Goal: Submit feedback/report problem

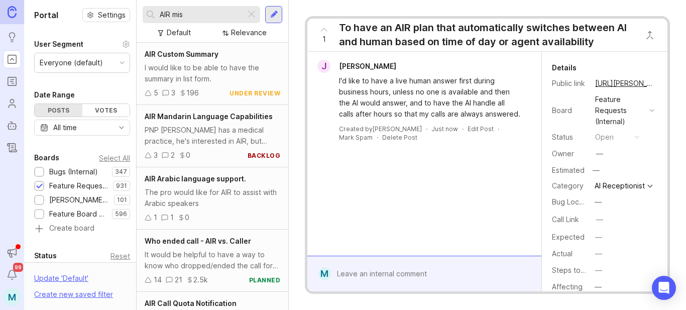
click at [238, 14] on input "AIR mis" at bounding box center [201, 14] width 82 height 11
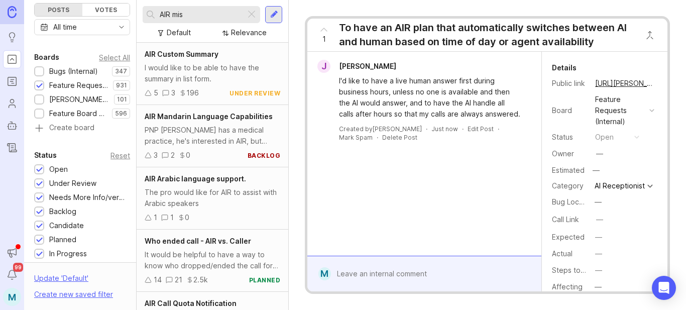
drag, startPoint x: 239, startPoint y: 14, endPoint x: 143, endPoint y: 12, distance: 96.5
click at [143, 12] on div "AIR mis" at bounding box center [194, 14] width 103 height 17
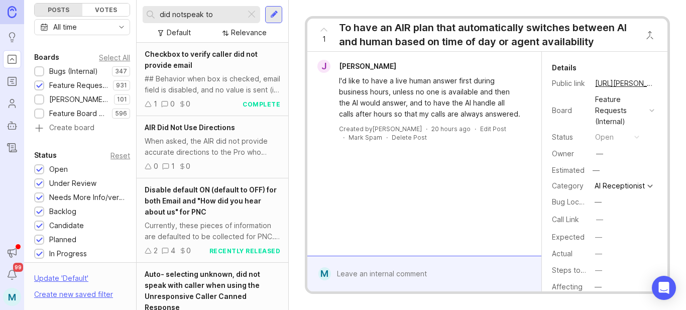
click at [183, 14] on input "did notspeak to" at bounding box center [201, 14] width 82 height 11
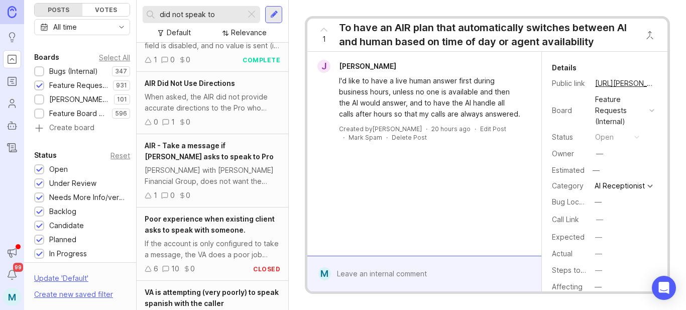
scroll to position [301, 0]
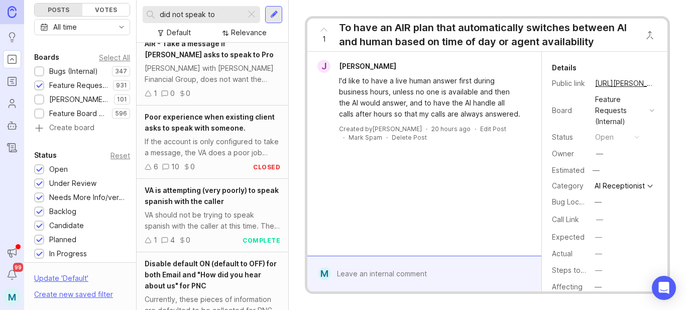
type input "did not speak to"
click at [253, 14] on div at bounding box center [252, 14] width 12 height 13
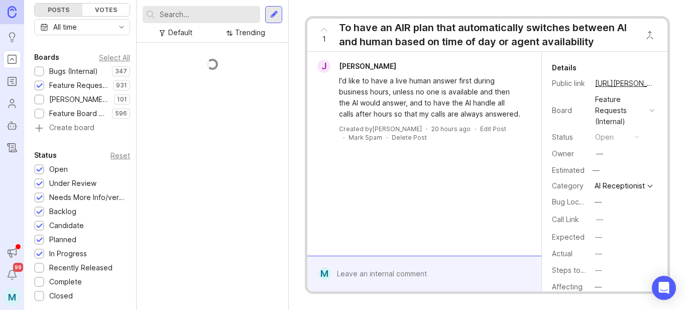
scroll to position [59, 0]
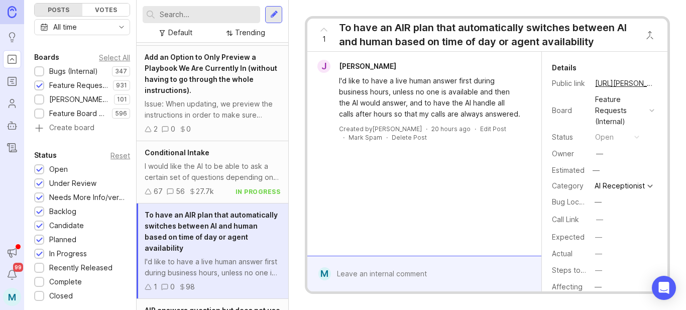
click at [38, 70] on div at bounding box center [39, 72] width 7 height 8
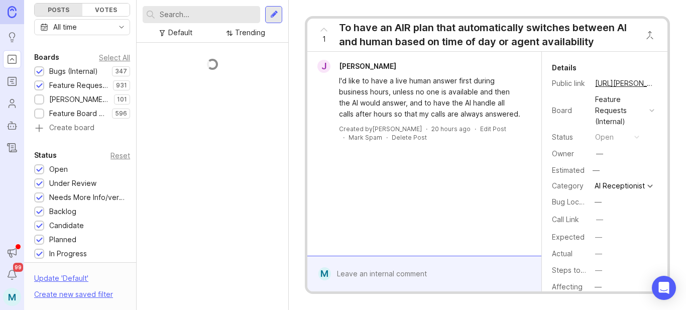
scroll to position [239, 0]
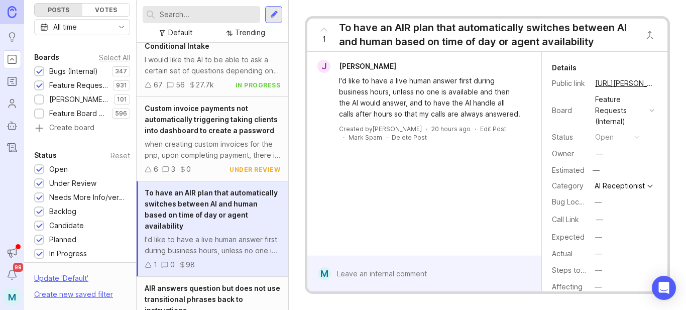
click at [213, 7] on div at bounding box center [202, 14] width 118 height 17
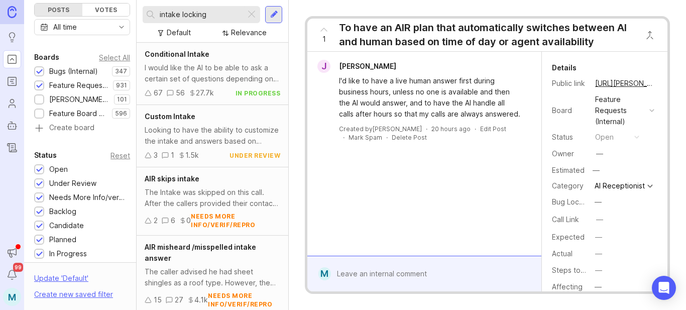
click at [157, 17] on div "intake locking" at bounding box center [194, 14] width 103 height 17
click at [160, 14] on input "intake locking" at bounding box center [201, 14] width 82 height 11
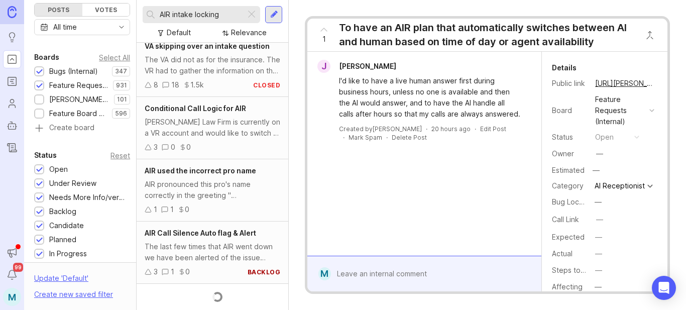
scroll to position [3716, 0]
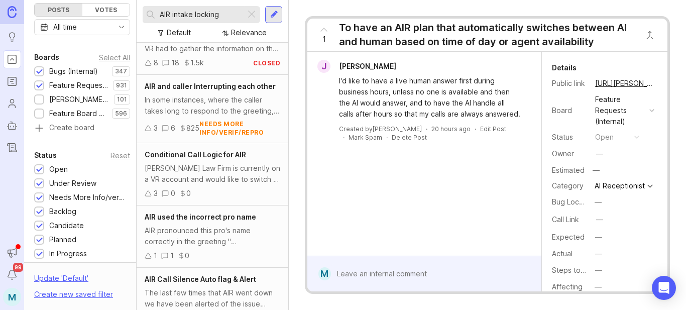
drag, startPoint x: 222, startPoint y: 14, endPoint x: 195, endPoint y: 10, distance: 27.0
click at [195, 10] on input "AIR intake locking" at bounding box center [201, 14] width 82 height 11
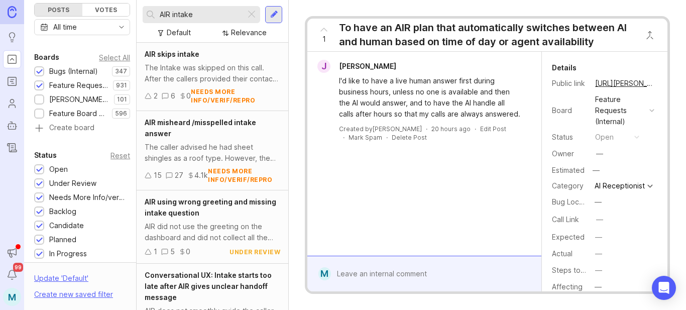
click at [226, 81] on div "The Intake was skipped on this call. After the callers provided their contact i…" at bounding box center [213, 73] width 136 height 22
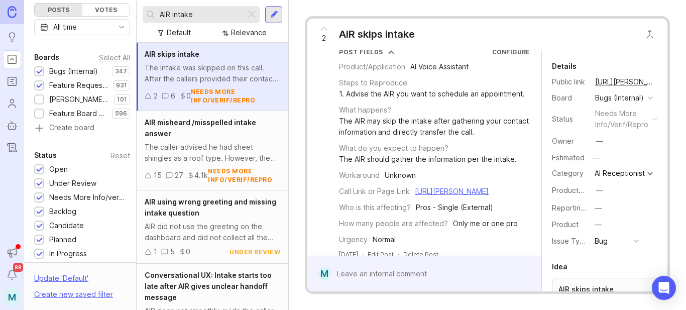
scroll to position [100, 0]
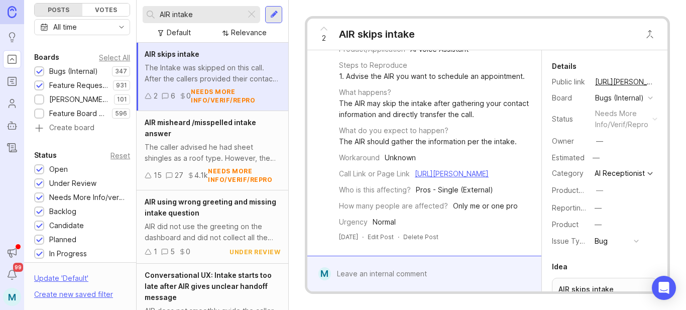
click at [234, 147] on div "The caller advised he had sheet shingles as a roof type. However, the AIR noted…" at bounding box center [213, 153] width 136 height 22
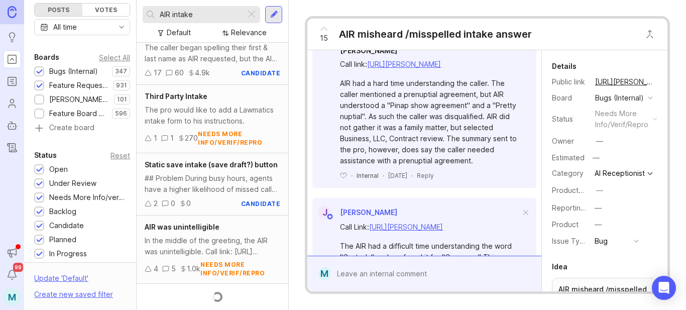
scroll to position [461, 0]
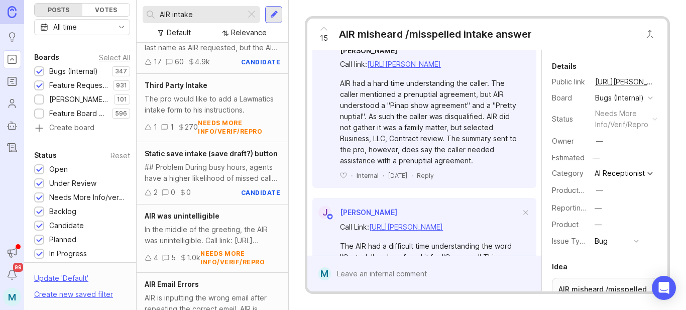
click at [240, 179] on div "## Problem During busy hours, agents have a higher likelihood of missed calls. …" at bounding box center [213, 173] width 136 height 22
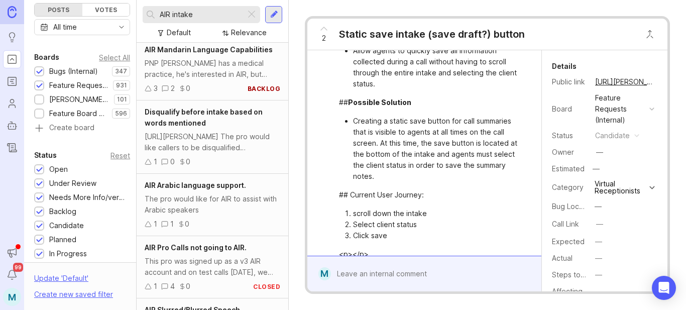
scroll to position [1064, 0]
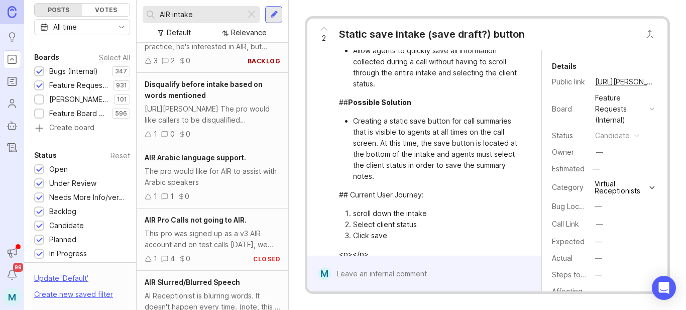
drag, startPoint x: 217, startPoint y: 17, endPoint x: 139, endPoint y: 15, distance: 78.4
click at [139, 15] on div "AIR intake Default Relevance" at bounding box center [213, 21] width 152 height 43
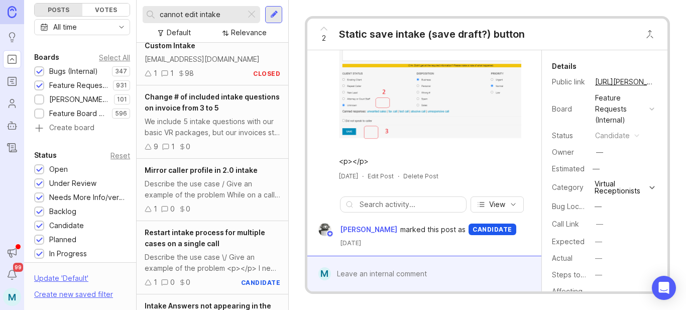
scroll to position [712, 0]
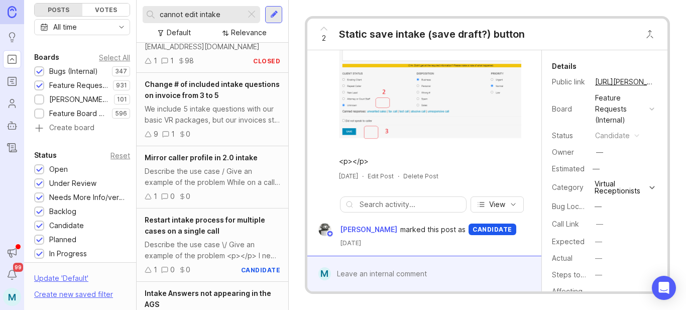
type input "cannot edit intake"
click at [251, 12] on div at bounding box center [252, 14] width 12 height 13
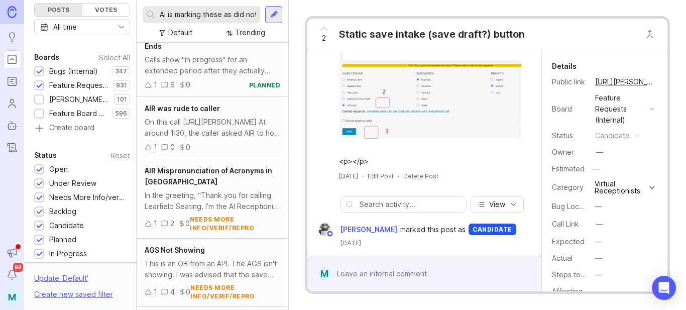
scroll to position [0, 24]
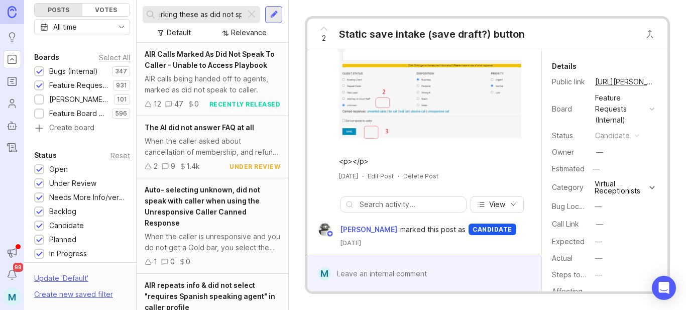
type input "AI is marking these as did not speak"
click at [217, 69] on div "AIR Calls Marked As Did Not Speak To Caller - Unable to Access Playbook" at bounding box center [213, 60] width 136 height 22
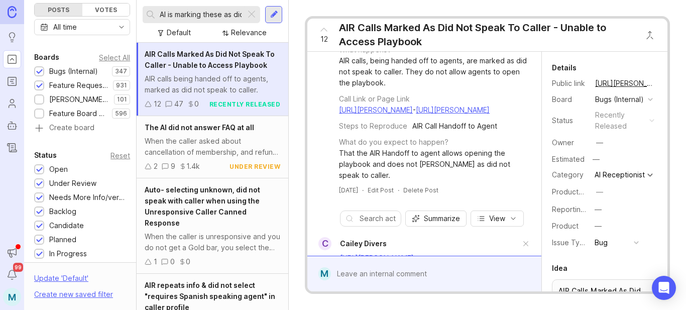
scroll to position [151, 0]
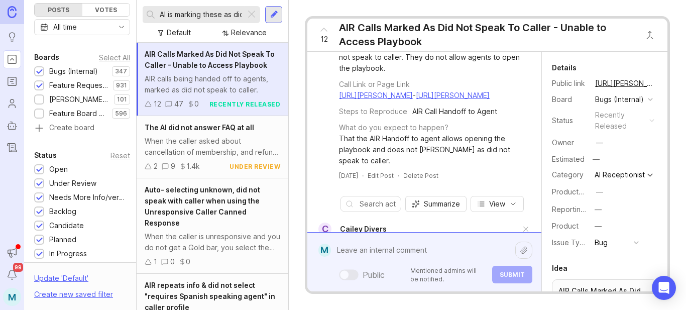
click at [421, 275] on div "Public Mentioned admins will be notified. Submit" at bounding box center [431, 262] width 201 height 43
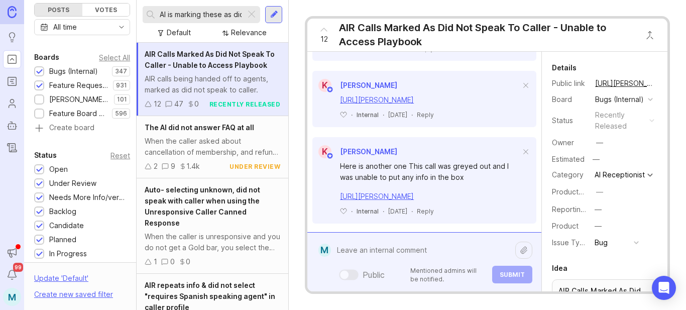
scroll to position [653, 0]
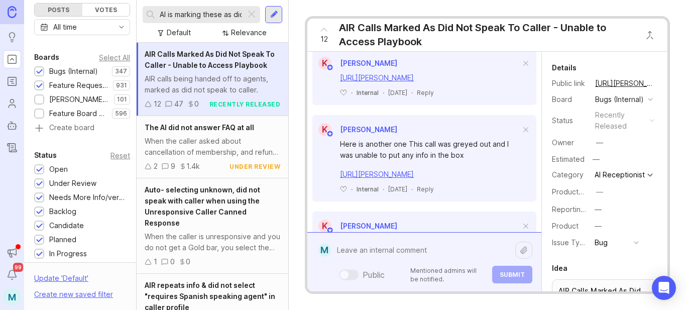
paste textarea "[URL][PERSON_NAME]"
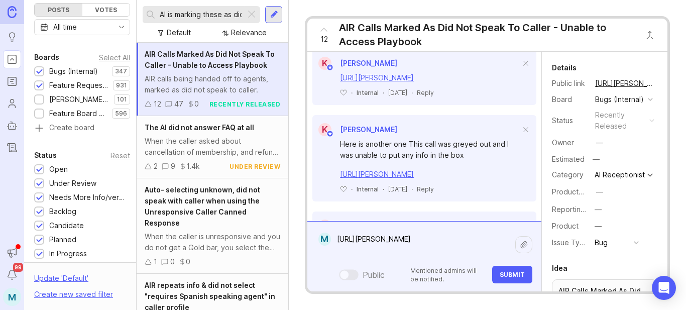
click at [336, 240] on textarea "[URL][PERSON_NAME]" at bounding box center [423, 245] width 184 height 30
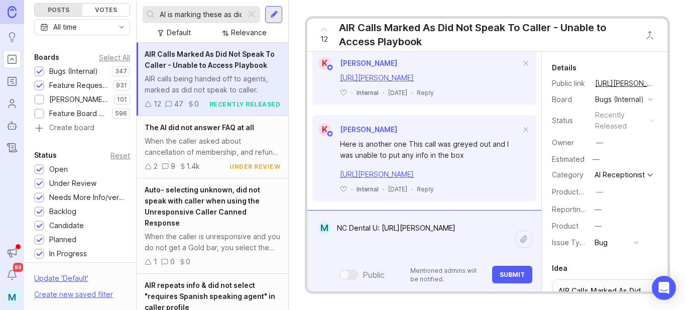
type textarea "NC Dental U: [URL][PERSON_NAME]"
click at [509, 273] on span "Submit" at bounding box center [512, 275] width 25 height 8
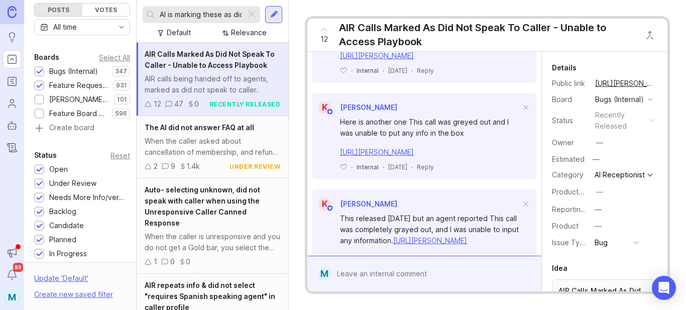
click at [324, 43] on span "12" at bounding box center [324, 39] width 8 height 11
click at [323, 39] on span "12" at bounding box center [324, 39] width 8 height 11
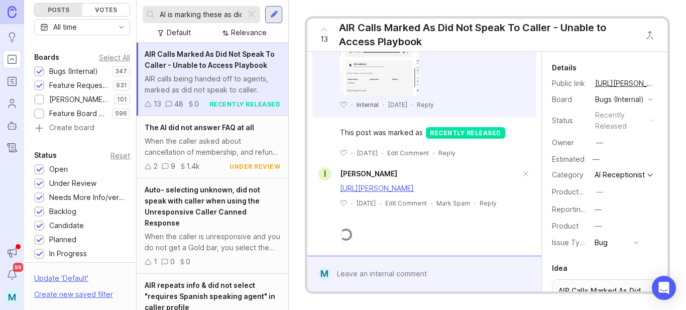
scroll to position [1153, 0]
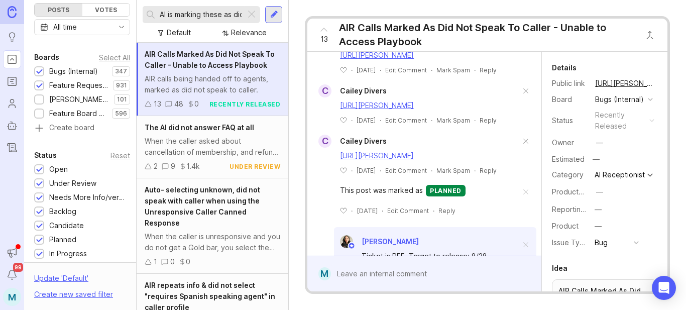
click at [658, 83] on button "copy icon" at bounding box center [665, 83] width 14 height 14
